Goal: Find specific page/section

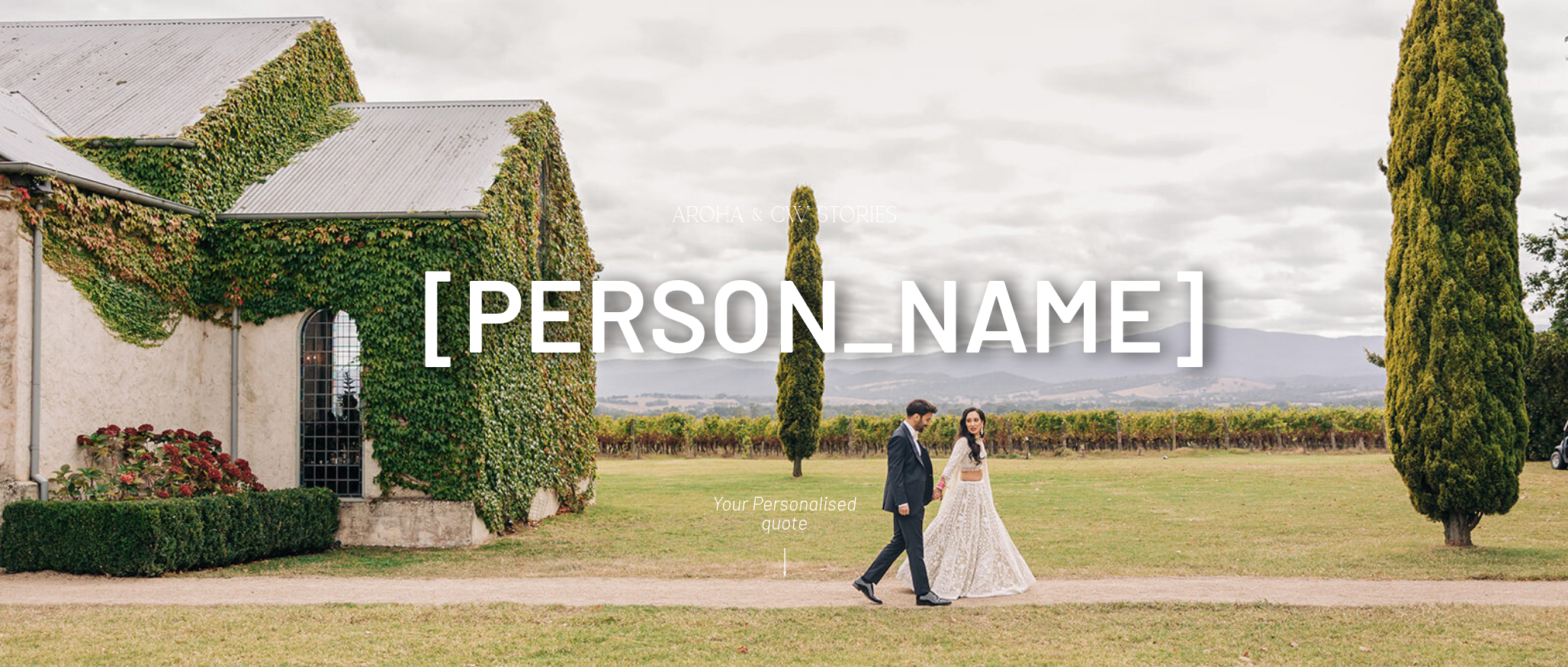
scroll to position [20, 0]
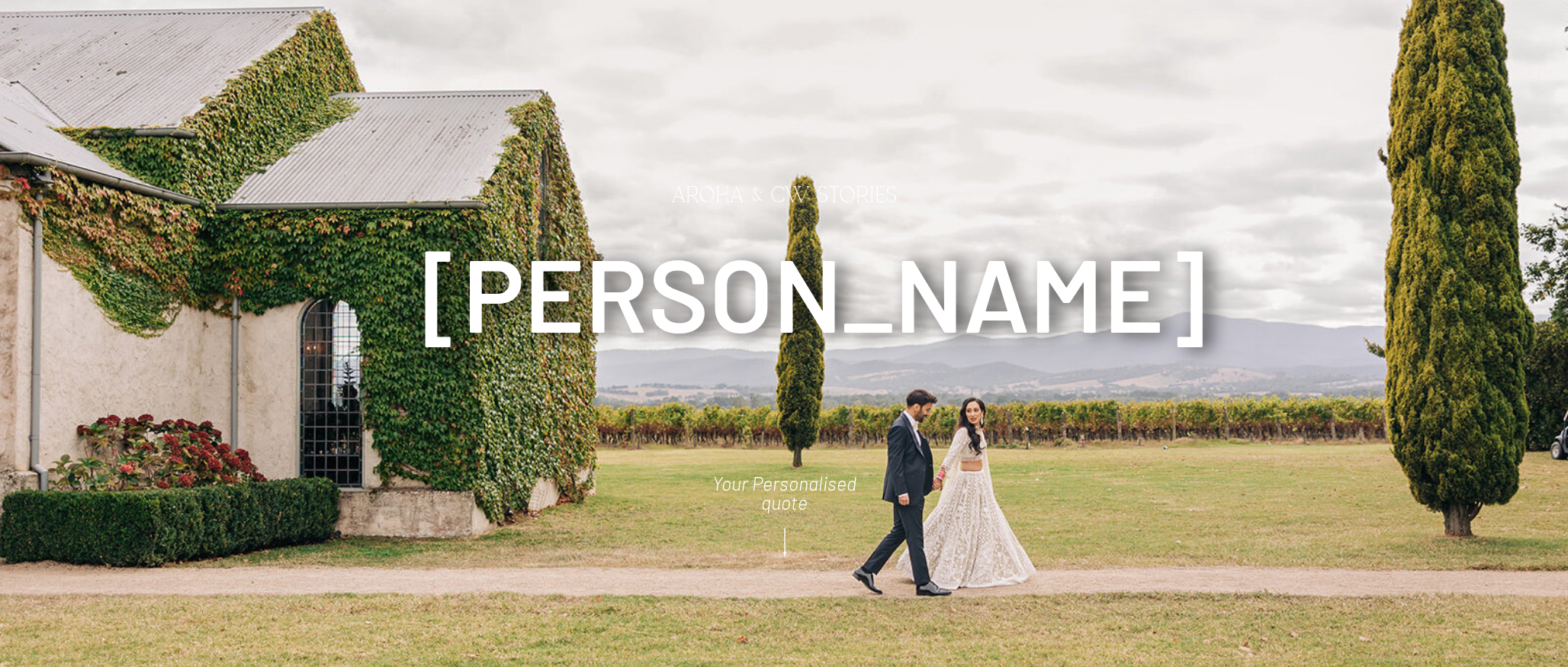
click at [790, 539] on icon at bounding box center [785, 542] width 39 height 42
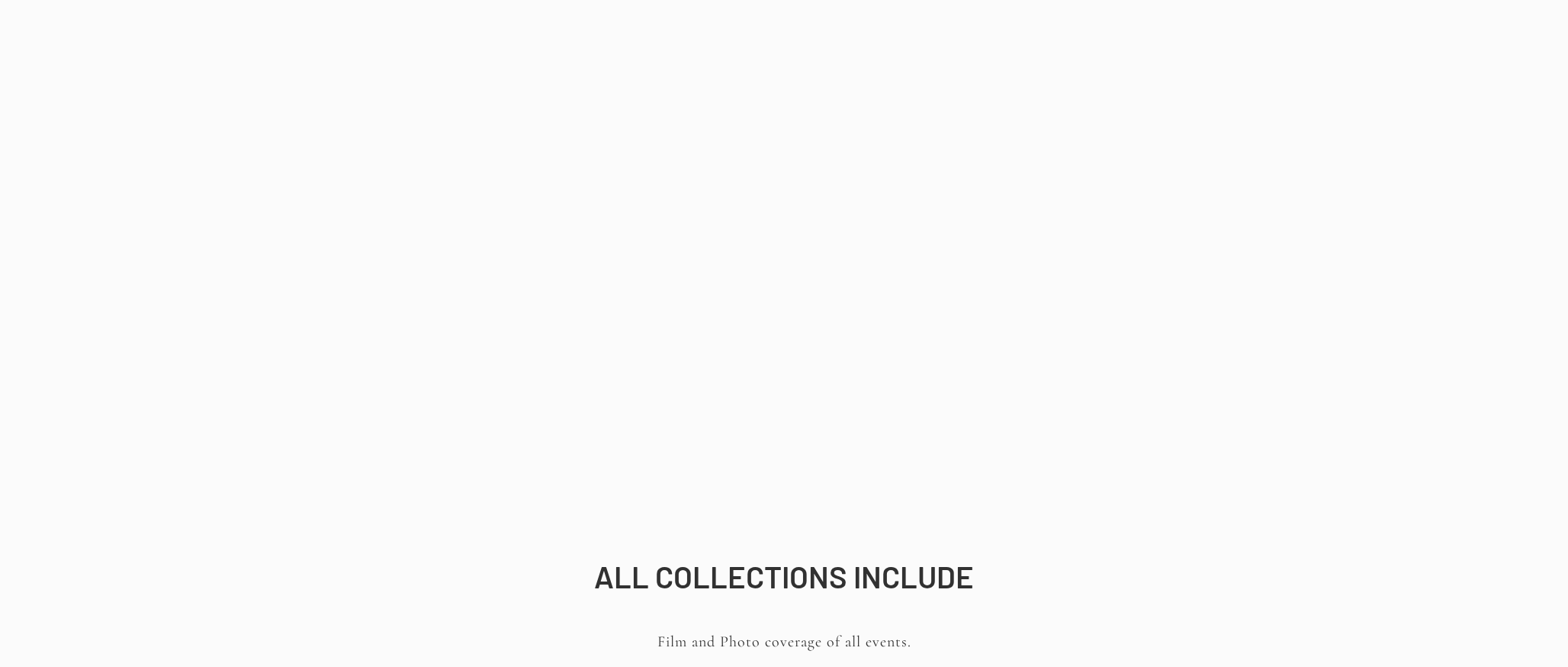
scroll to position [148, 0]
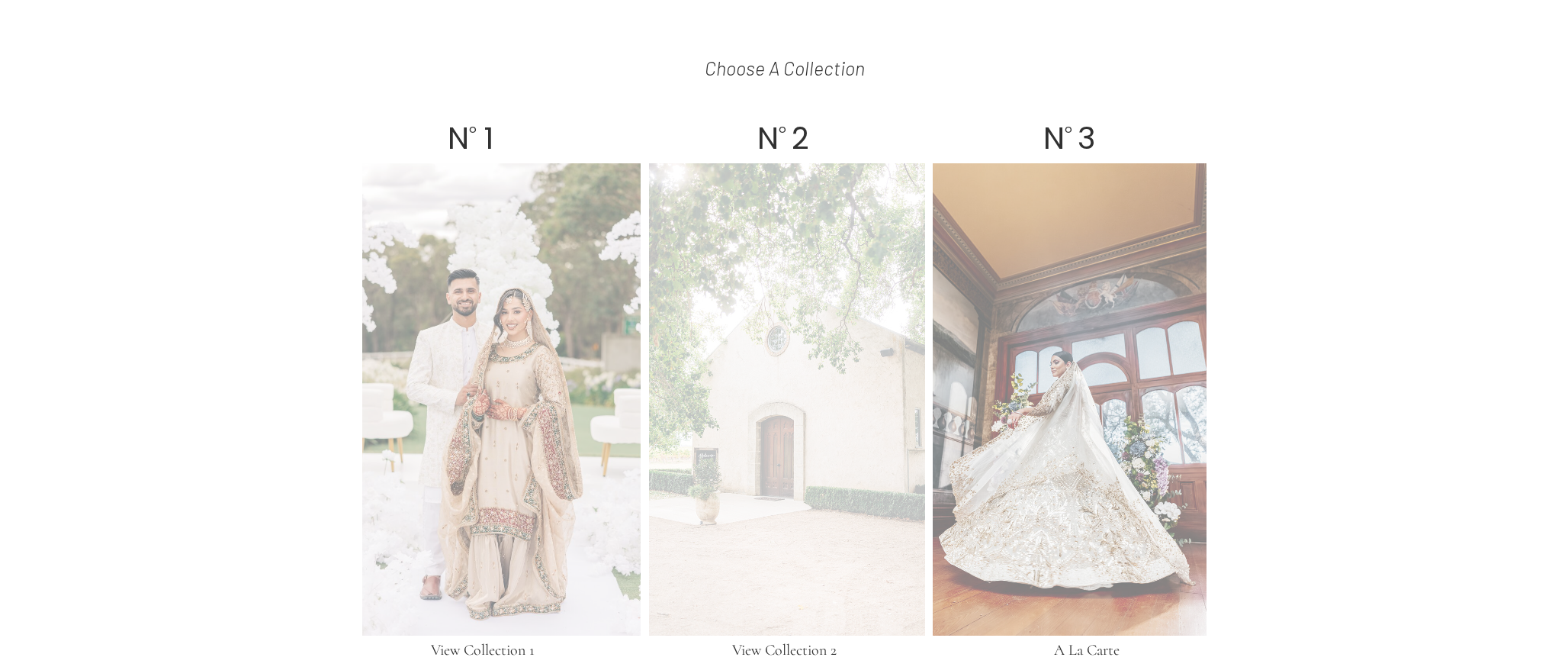
scroll to position [2664, 0]
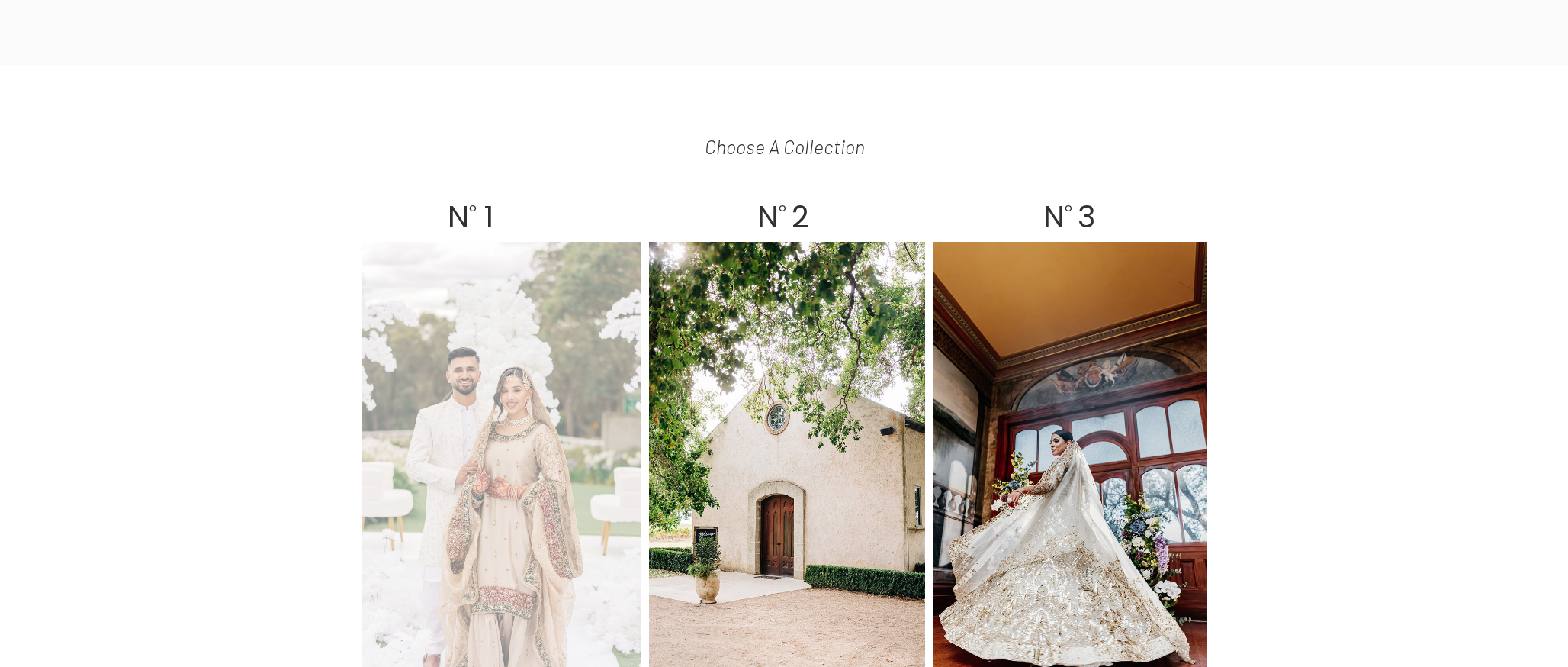
click at [497, 357] on div at bounding box center [501, 477] width 278 height 472
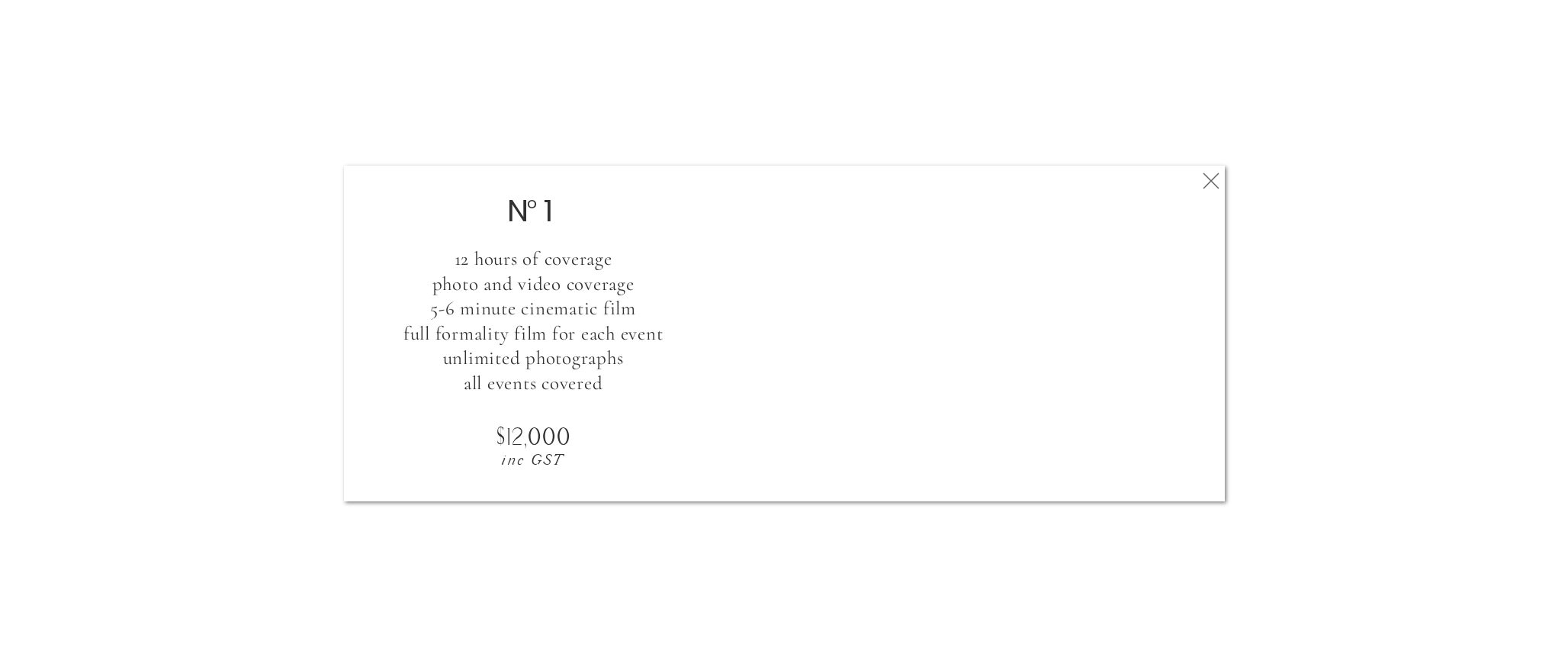
click at [1200, 178] on icon at bounding box center [1212, 180] width 28 height 31
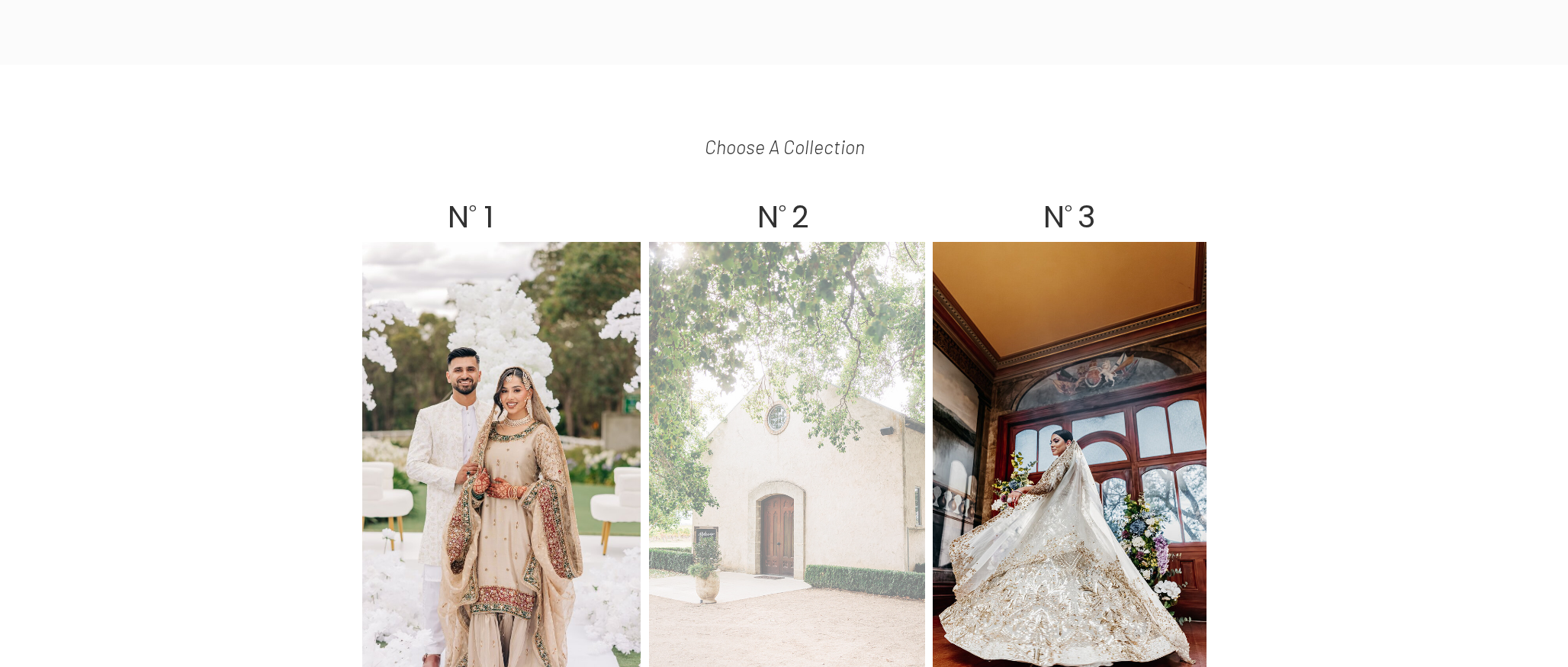
click at [832, 328] on div at bounding box center [787, 477] width 276 height 472
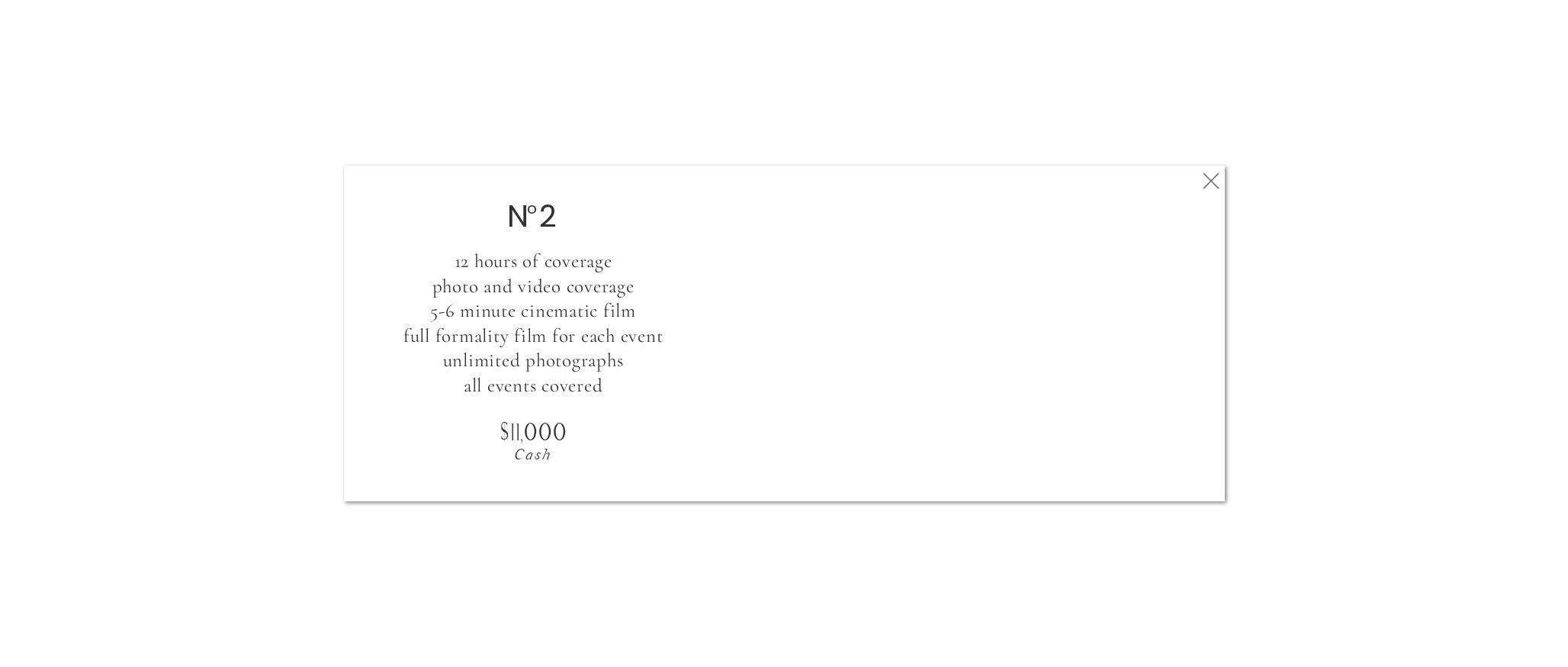
click at [1206, 178] on icon at bounding box center [1212, 180] width 28 height 31
